Goal: Navigation & Orientation: Find specific page/section

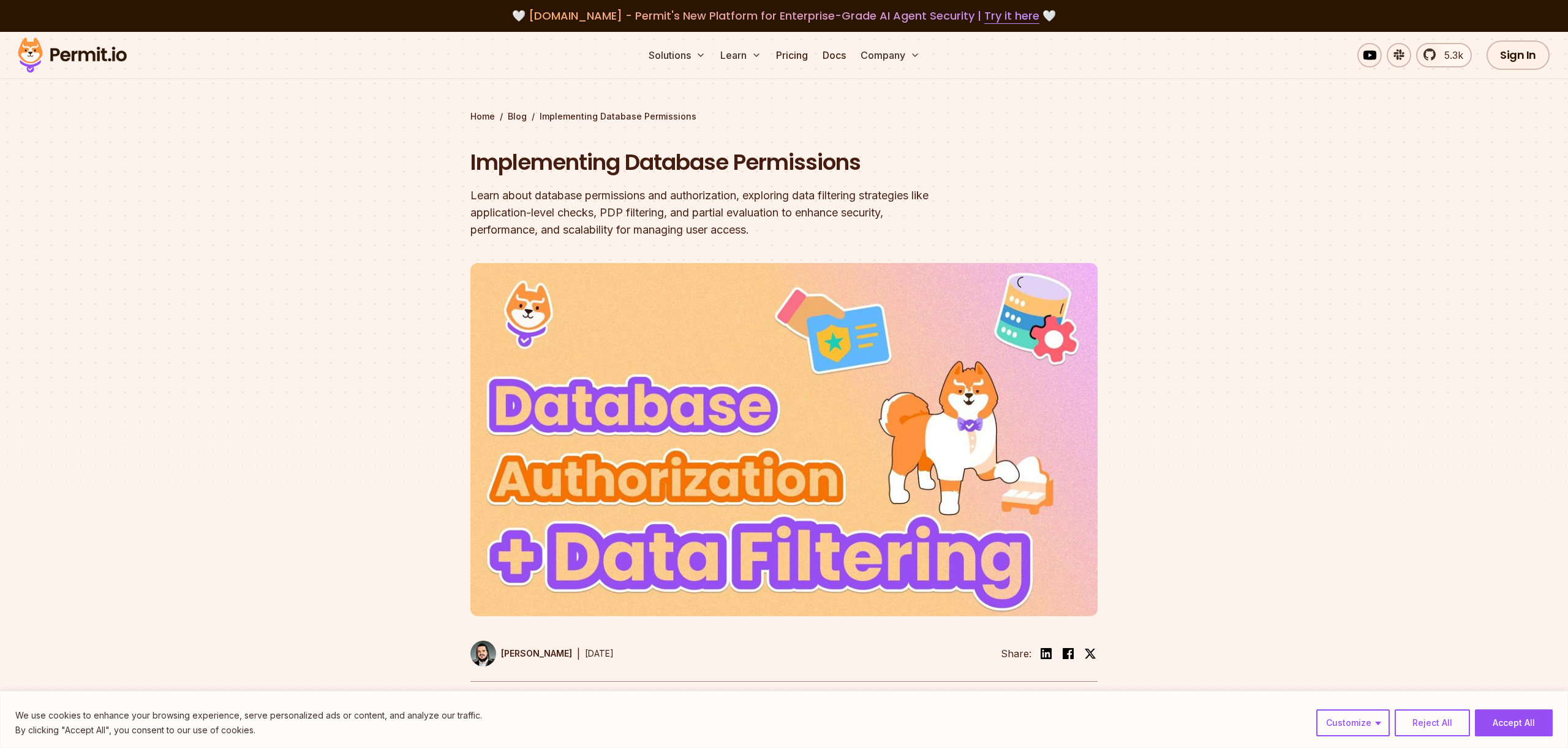
click at [51, 58] on img at bounding box center [72, 55] width 120 height 42
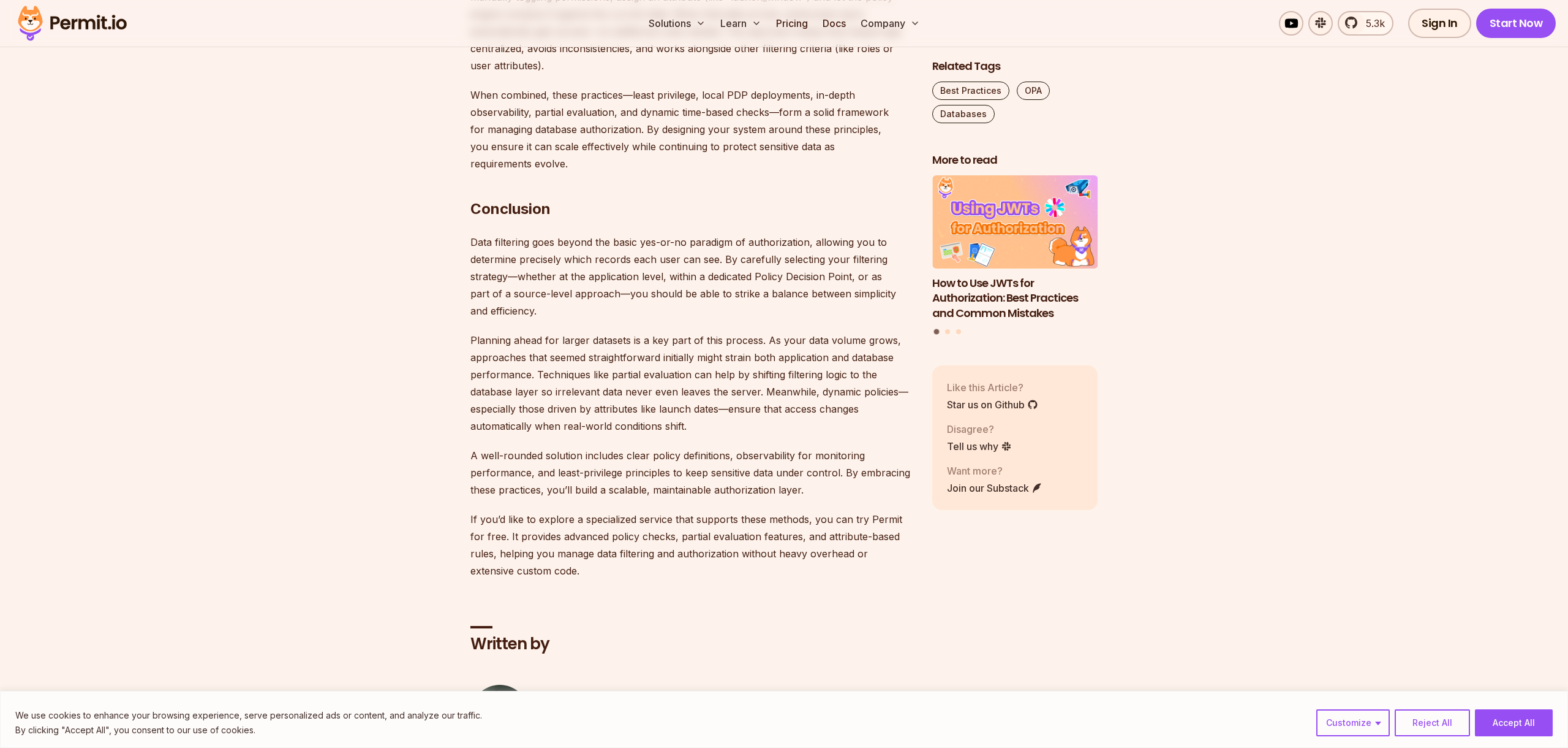
scroll to position [6731, 0]
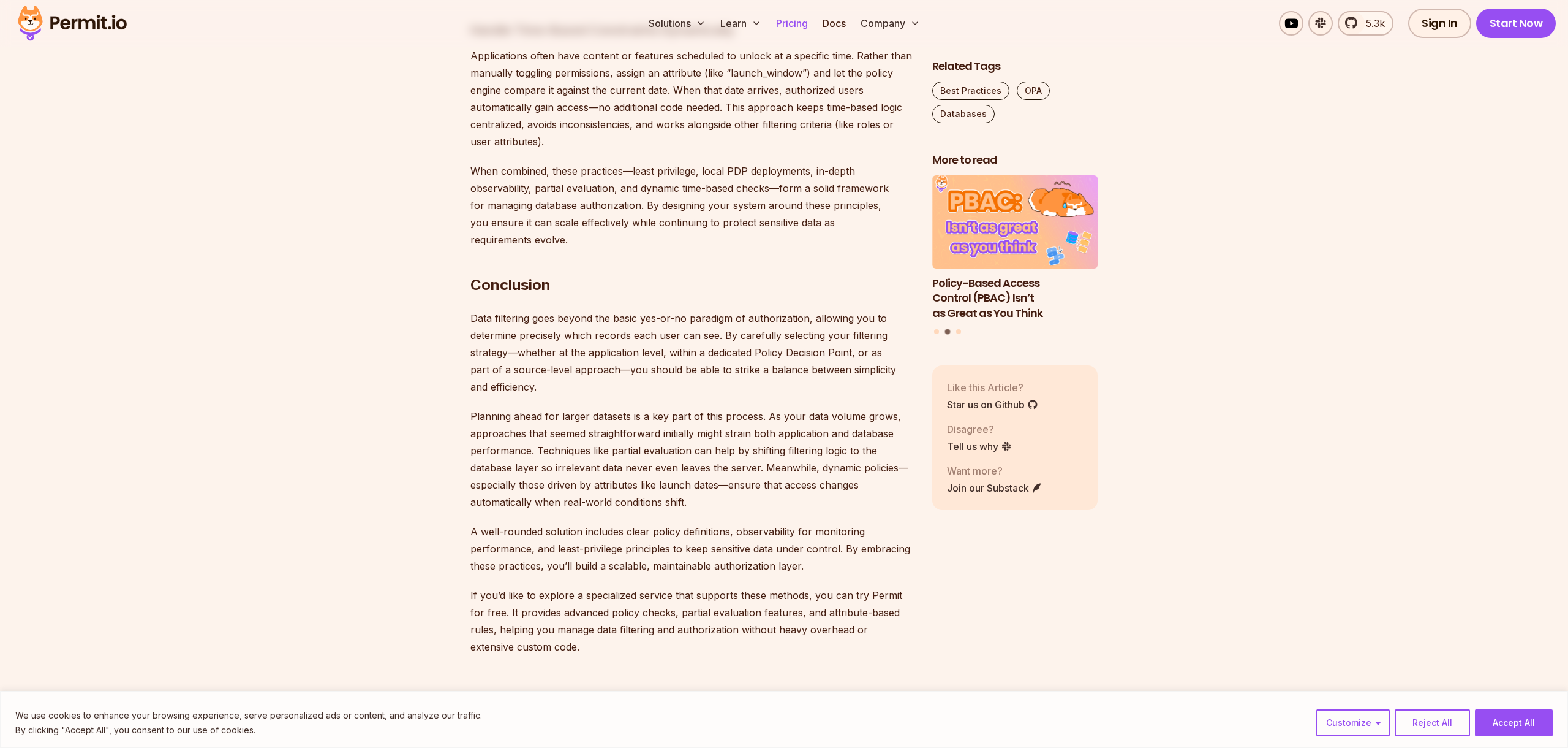
click at [790, 26] on link "Pricing" at bounding box center [792, 23] width 42 height 25
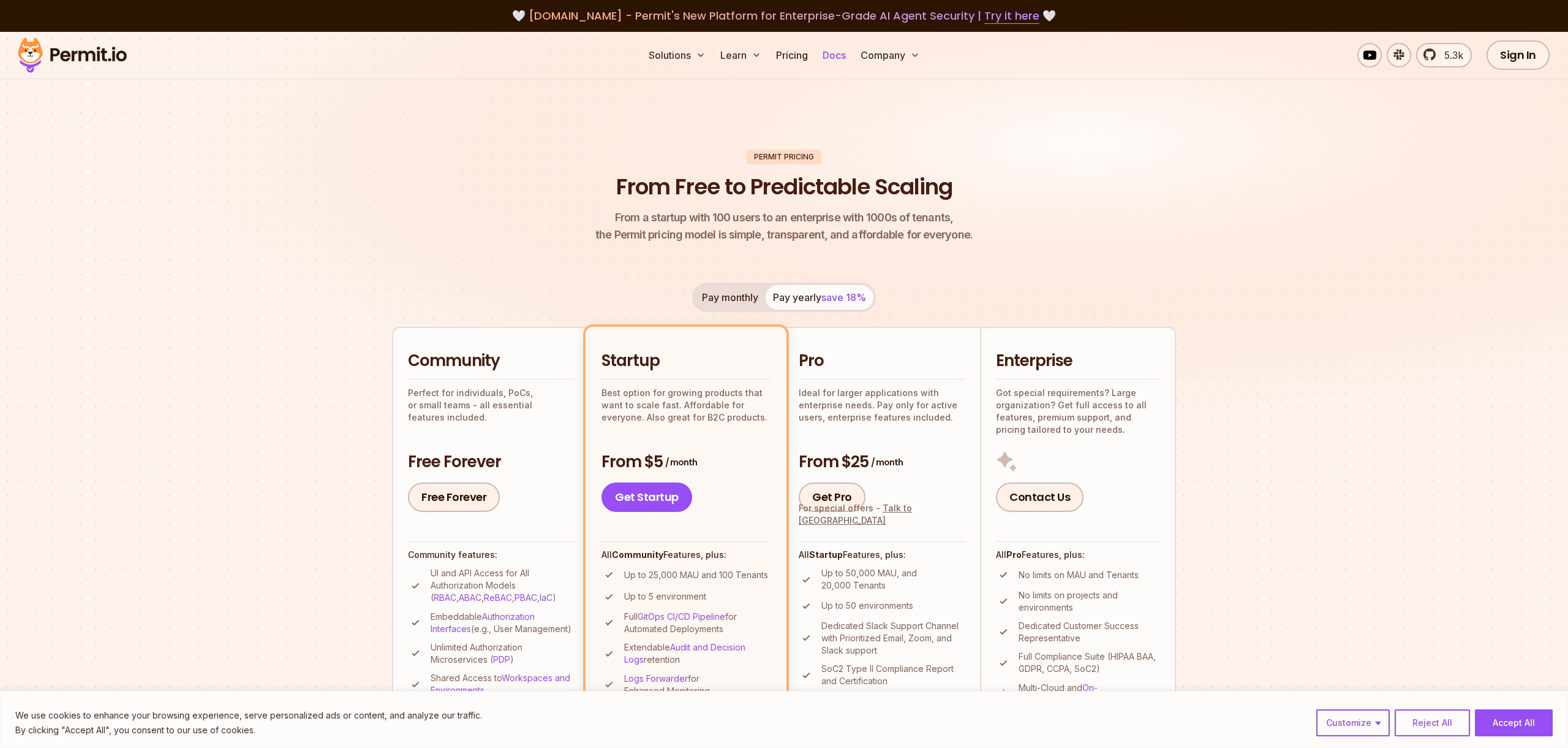
click at [842, 63] on link "Docs" at bounding box center [834, 56] width 33 height 25
